Goal: Navigation & Orientation: Find specific page/section

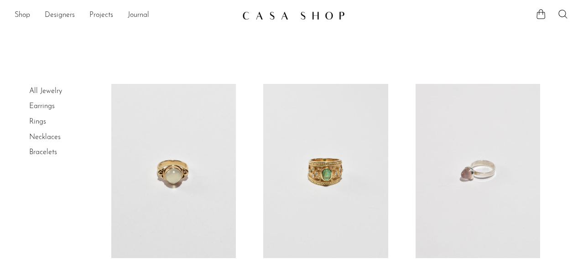
click at [38, 119] on link "Rings" at bounding box center [37, 121] width 17 height 7
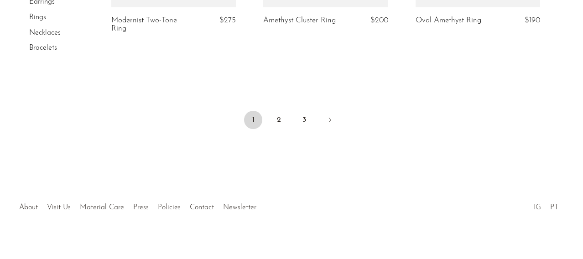
scroll to position [2676, 0]
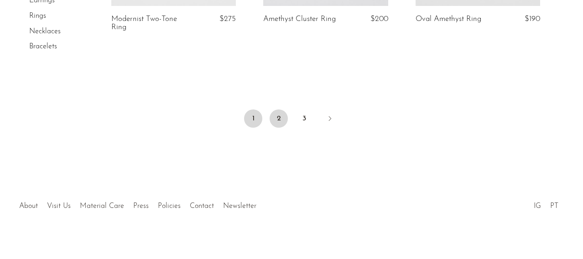
click at [276, 114] on link "2" at bounding box center [279, 118] width 18 height 18
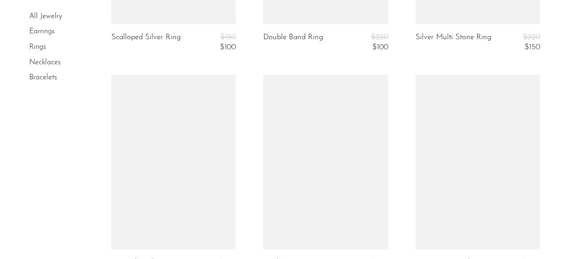
scroll to position [2597, 0]
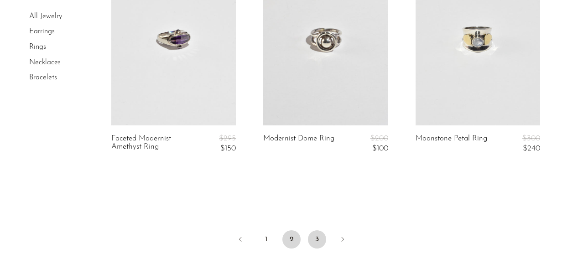
click at [317, 233] on link "3" at bounding box center [317, 239] width 18 height 18
